Goal: Information Seeking & Learning: Learn about a topic

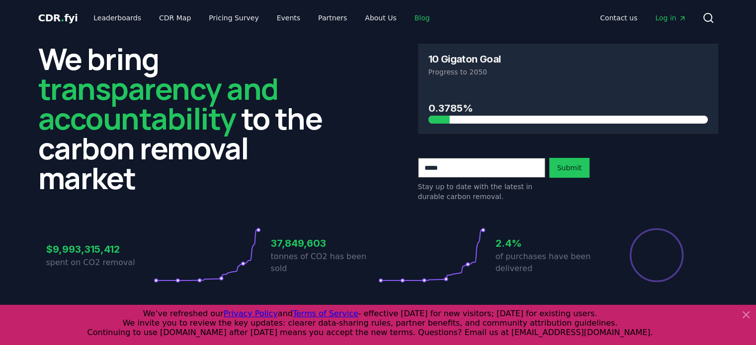
click at [407, 18] on link "Blog" at bounding box center [422, 18] width 31 height 18
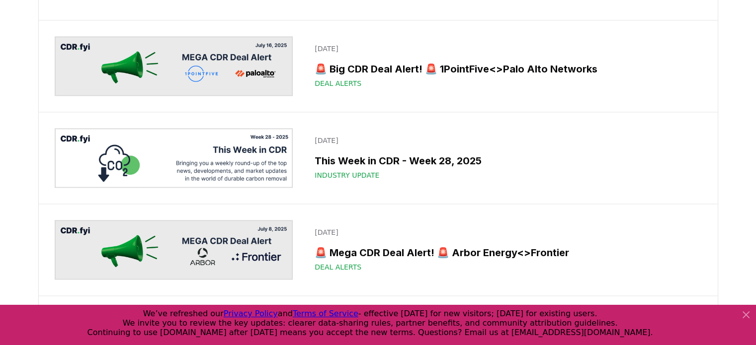
scroll to position [1480, 0]
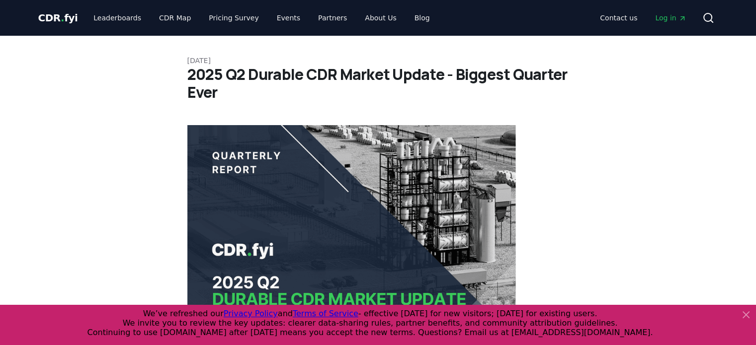
scroll to position [465, 0]
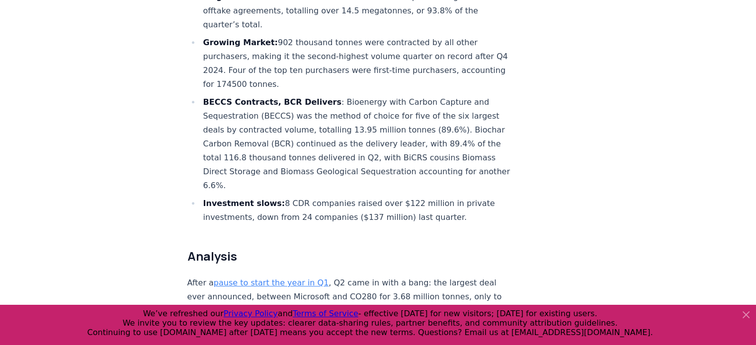
click at [745, 318] on icon at bounding box center [746, 315] width 12 height 12
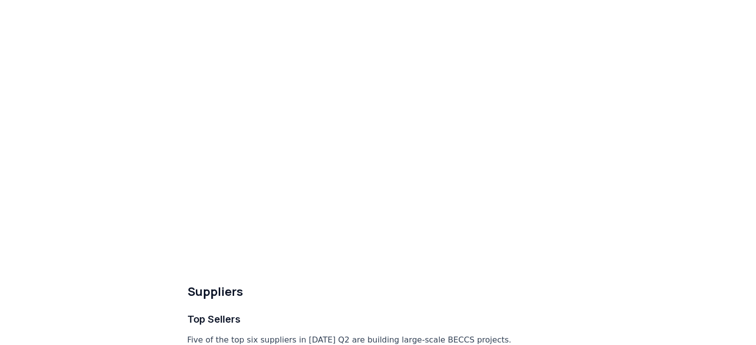
scroll to position [3246, 0]
